Goal: Task Accomplishment & Management: Complete application form

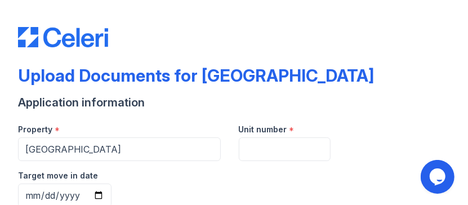
click at [402, 103] on div "Application information" at bounding box center [233, 103] width 431 height 16
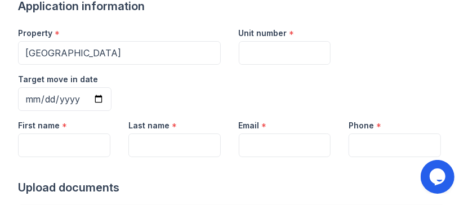
scroll to position [112, 0]
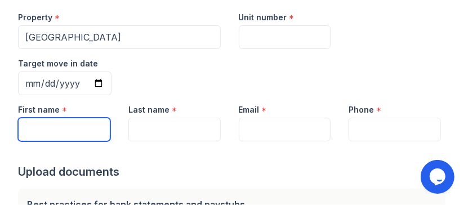
click at [39, 124] on input "First name" at bounding box center [64, 130] width 92 height 24
type input "."
click at [30, 132] on input "." at bounding box center [64, 130] width 92 height 24
click at [75, 129] on input "stephani*e" at bounding box center [64, 130] width 92 height 24
type input "stephanie"
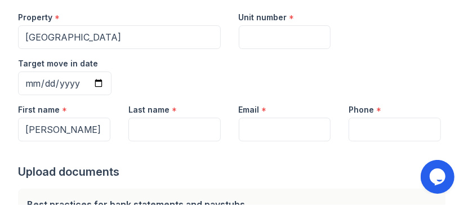
drag, startPoint x: 366, startPoint y: 34, endPoint x: 382, endPoint y: 16, distance: 23.5
click at [382, 16] on div "Property * Hickory Hill Unit number * Target move in date" at bounding box center [229, 49] width 440 height 92
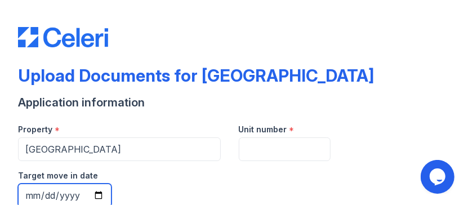
click at [99, 196] on input "Target move in date" at bounding box center [64, 195] width 93 height 24
type input "[DATE]"
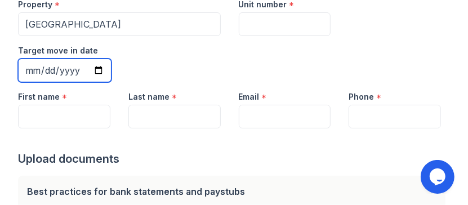
scroll to position [134, 0]
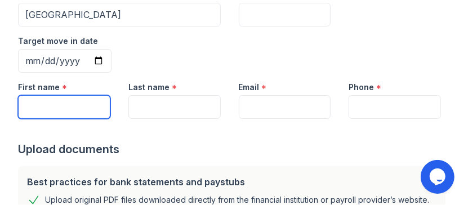
click at [33, 99] on input "First name" at bounding box center [64, 107] width 92 height 24
type input "[PERSON_NAME]"
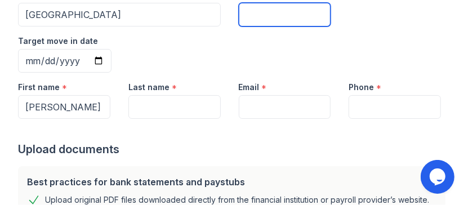
type input "Green"
type input "[EMAIL_ADDRESS][DOMAIN_NAME]"
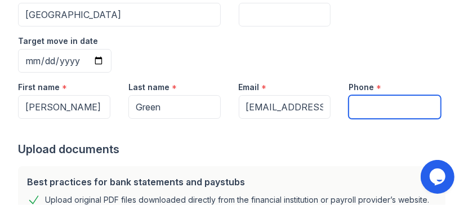
click at [356, 106] on input "Phone" at bounding box center [394, 107] width 92 height 24
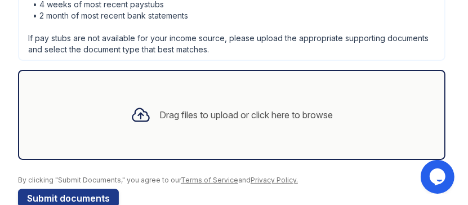
scroll to position [487, 0]
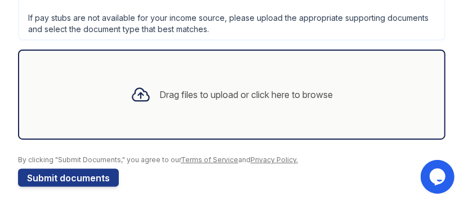
click at [236, 88] on div "Drag files to upload or click here to browse" at bounding box center [246, 95] width 173 height 14
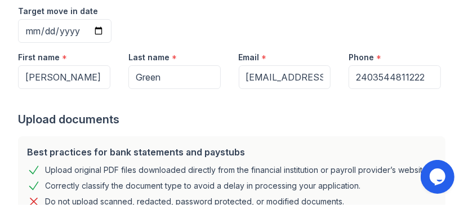
scroll to position [175, 0]
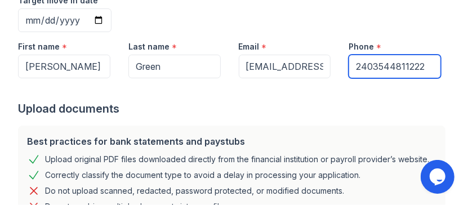
click at [419, 66] on input "2403544811222" at bounding box center [394, 67] width 92 height 24
type input "2403544811"
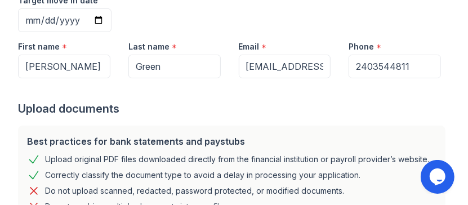
click at [242, 101] on div "Upload documents" at bounding box center [233, 109] width 431 height 16
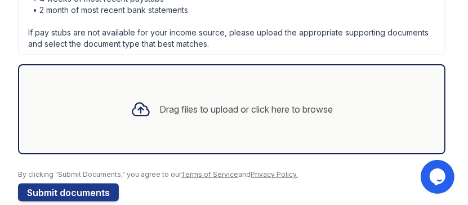
scroll to position [487, 0]
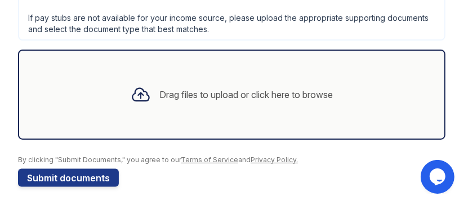
drag, startPoint x: 224, startPoint y: 97, endPoint x: 105, endPoint y: 93, distance: 119.9
click at [105, 93] on div "Drag files to upload or click here to browse" at bounding box center [231, 95] width 427 height 90
click at [188, 90] on div "Drag files to upload or click here to browse" at bounding box center [246, 95] width 173 height 14
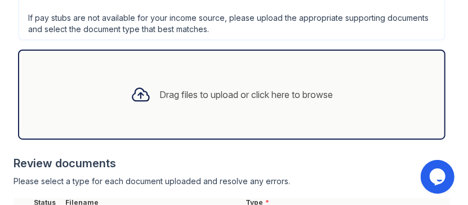
click at [231, 89] on div "Drag files to upload or click here to browse" at bounding box center [246, 95] width 173 height 14
drag, startPoint x: 231, startPoint y: 89, endPoint x: 378, endPoint y: 100, distance: 147.2
click at [378, 100] on div "Drag files to upload or click here to browse" at bounding box center [231, 95] width 427 height 90
click at [305, 88] on div "Drag files to upload or click here to browse" at bounding box center [246, 95] width 173 height 14
drag, startPoint x: 365, startPoint y: 95, endPoint x: 97, endPoint y: 80, distance: 268.2
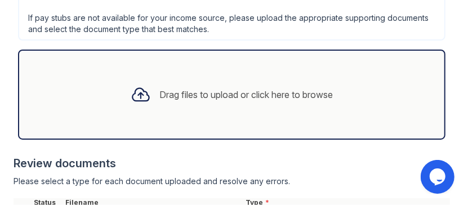
drag, startPoint x: 97, startPoint y: 80, endPoint x: 352, endPoint y: 73, distance: 255.5
click at [352, 73] on div "Drag files to upload or click here to browse" at bounding box center [231, 95] width 427 height 90
click at [314, 88] on div "Drag files to upload or click here to browse" at bounding box center [246, 95] width 173 height 14
click at [275, 98] on div "Drag files to upload or click here to browse" at bounding box center [232, 94] width 221 height 38
click at [318, 88] on div "Drag files to upload or click here to browse" at bounding box center [246, 95] width 173 height 14
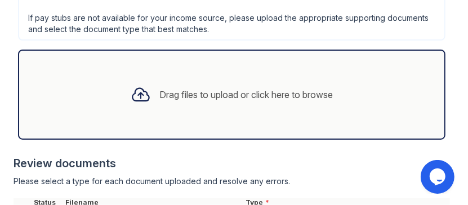
drag, startPoint x: 323, startPoint y: 88, endPoint x: 415, endPoint y: 83, distance: 91.8
drag, startPoint x: 415, startPoint y: 83, endPoint x: 200, endPoint y: 100, distance: 215.6
click at [200, 100] on div "Drag files to upload or click here to browse" at bounding box center [232, 94] width 221 height 38
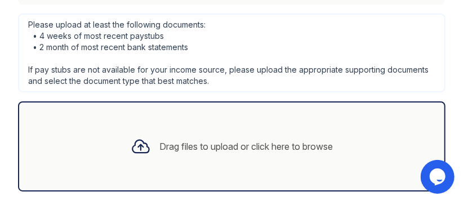
scroll to position [473, 0]
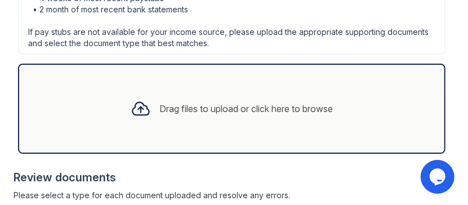
click at [311, 107] on div "Drag files to upload or click here to browse" at bounding box center [246, 109] width 173 height 14
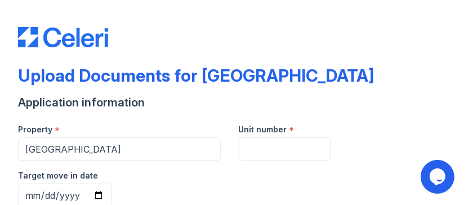
scroll to position [473, 0]
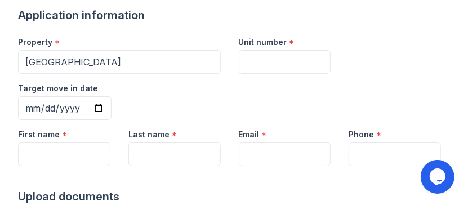
scroll to position [89, 0]
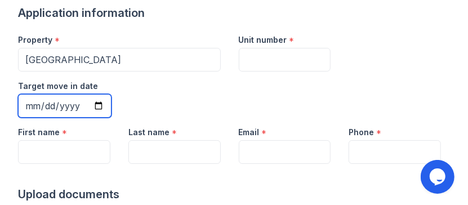
click at [98, 104] on input "Target move in date" at bounding box center [64, 106] width 93 height 24
type input "[DATE]"
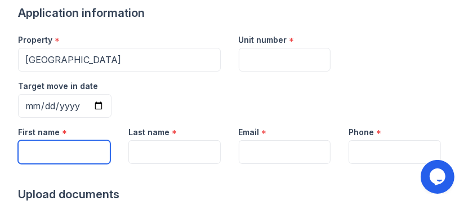
click at [83, 151] on input "First name" at bounding box center [64, 152] width 92 height 24
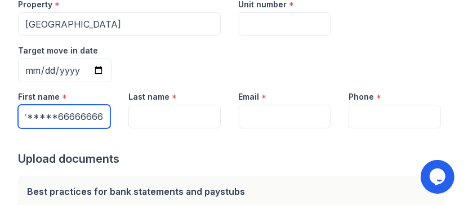
scroll to position [0, 0]
type input "."
click at [60, 114] on input "First name" at bounding box center [64, 117] width 92 height 24
type input "0"
click at [28, 113] on input "First name" at bounding box center [64, 117] width 92 height 24
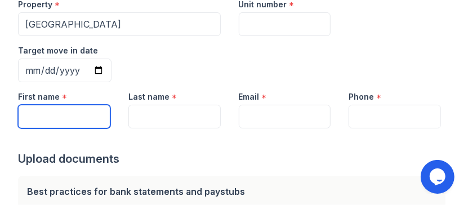
type input "[PERSON_NAME]"
type input "Green"
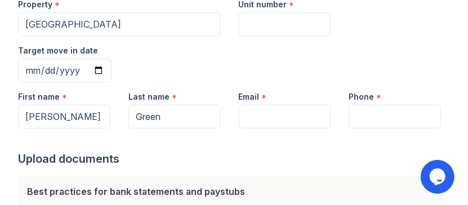
type input "[EMAIL_ADDRESS][DOMAIN_NAME]"
type input "2403544811"
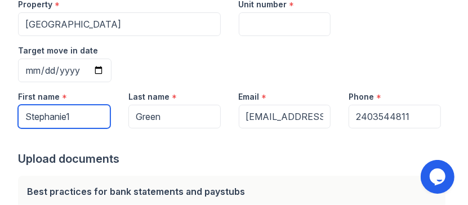
type input "Stephanie1"
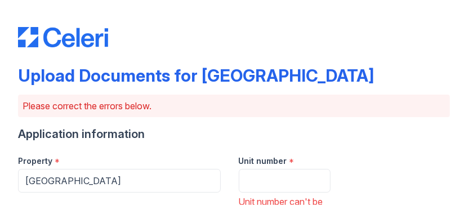
drag, startPoint x: 464, startPoint y: 83, endPoint x: 463, endPoint y: 78, distance: 5.7
